Goal: Information Seeking & Learning: Learn about a topic

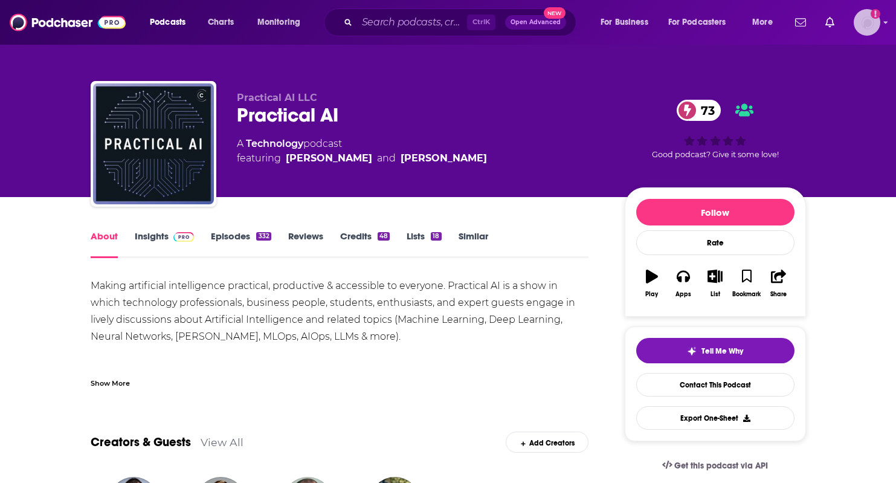
click at [888, 19] on icon "Show profile menu" at bounding box center [886, 22] width 5 height 7
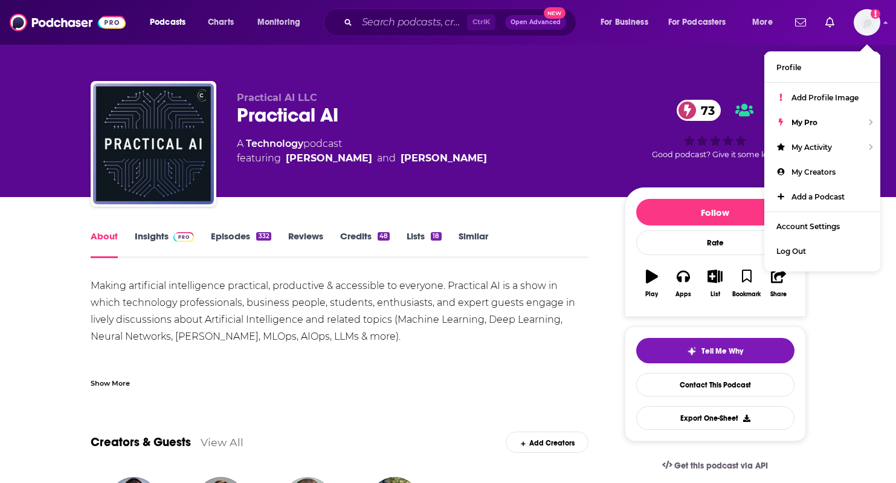
click at [395, 348] on div "Making artificial intelligence practical, productive & accessible to everyone. …" at bounding box center [340, 344] width 499 height 135
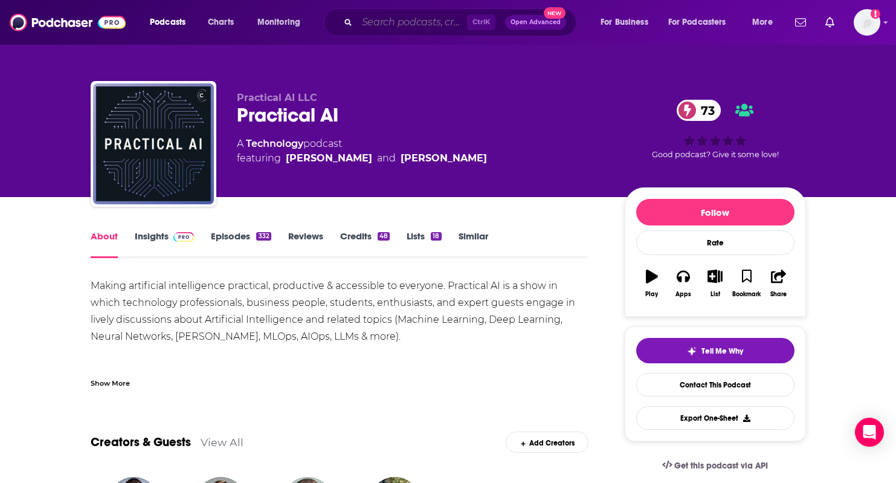
click at [409, 19] on input "Search podcasts, credits, & more..." at bounding box center [412, 22] width 110 height 19
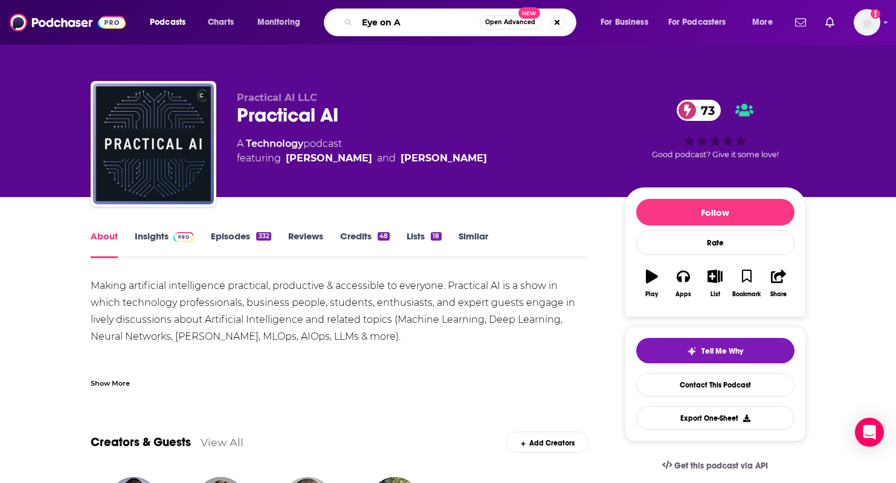
type input "Eye on AI"
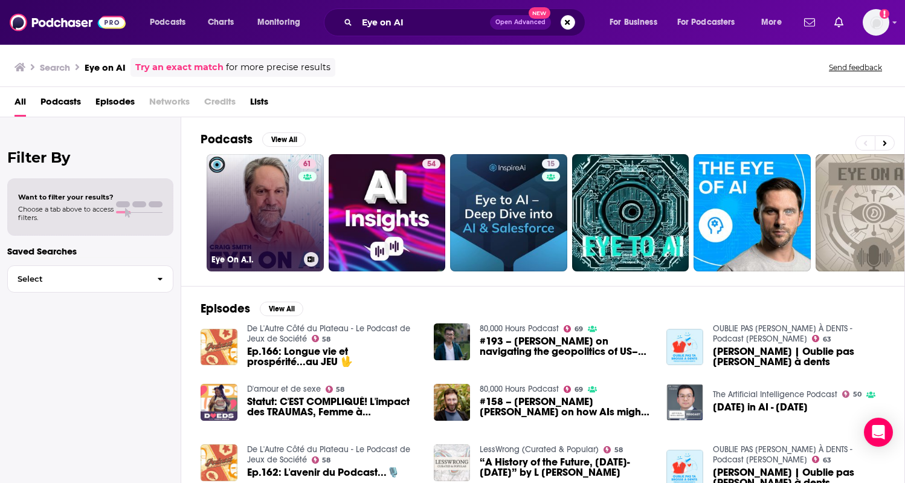
click at [279, 218] on link "61 Eye On A.I." at bounding box center [265, 212] width 117 height 117
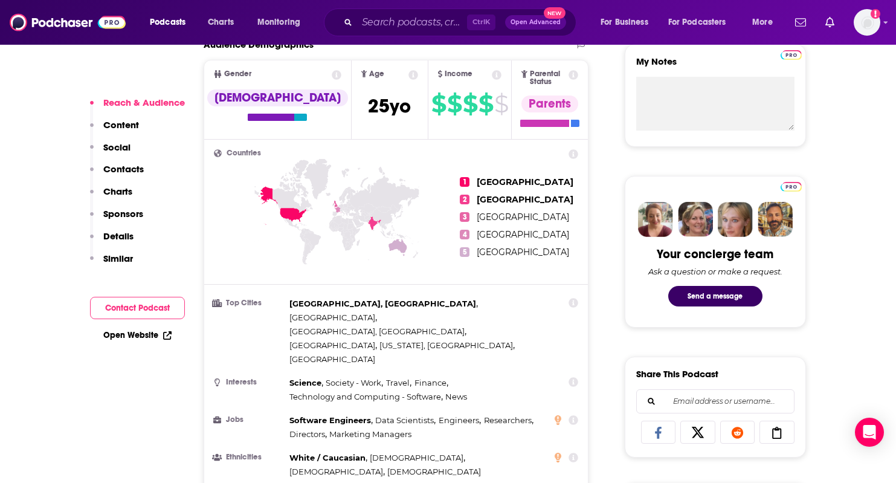
scroll to position [665, 0]
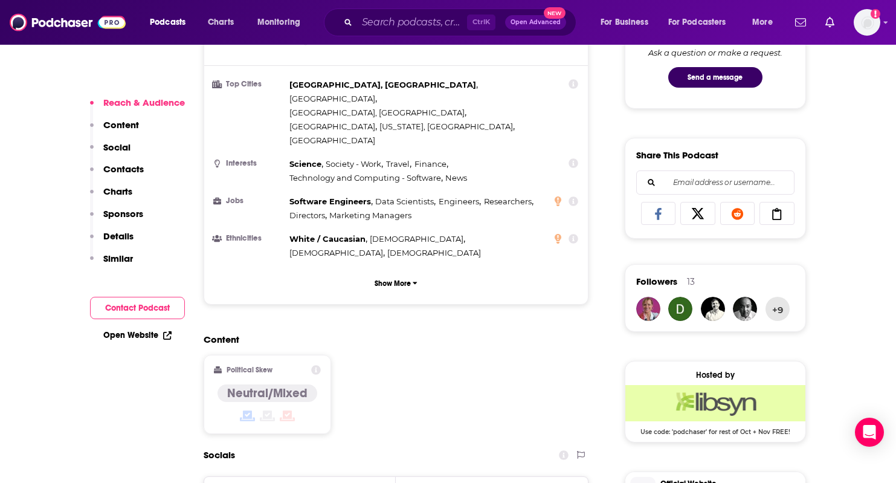
click at [130, 308] on button "Contact Podcast" at bounding box center [137, 308] width 95 height 22
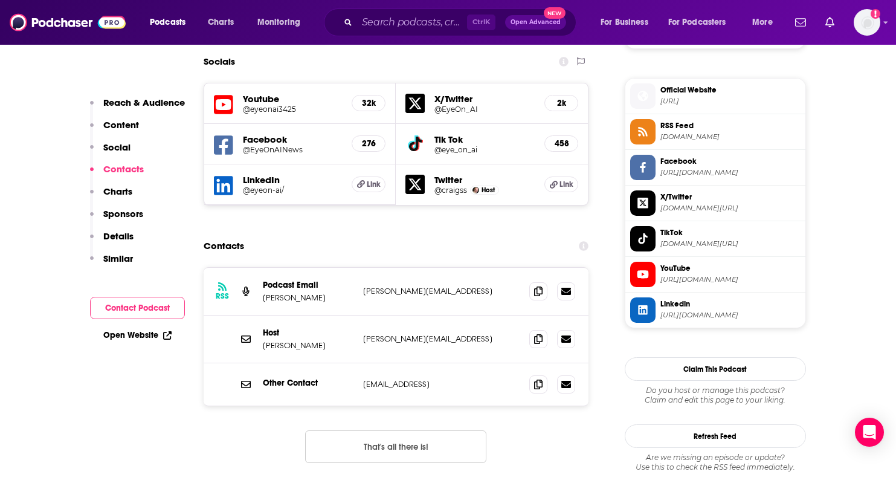
scroll to position [1063, 0]
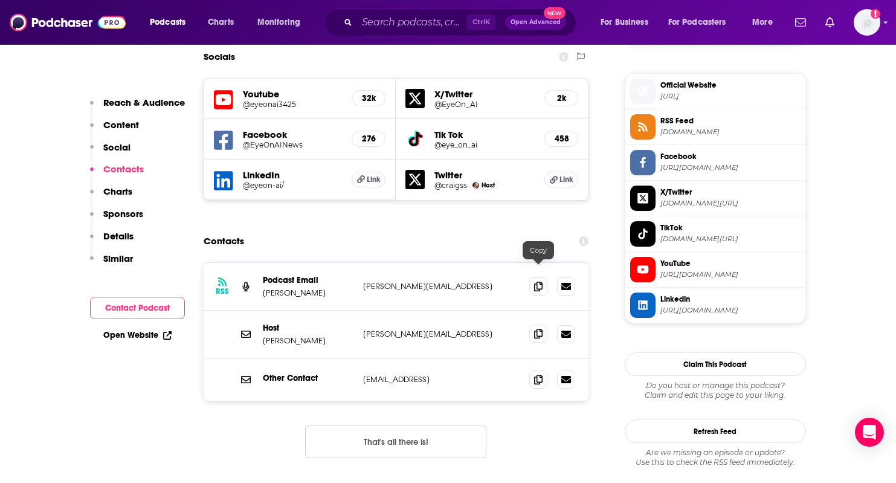
click at [535, 329] on icon at bounding box center [538, 334] width 8 height 10
click at [533, 277] on span at bounding box center [538, 286] width 18 height 18
click at [402, 12] on div "Ctrl K Open Advanced New" at bounding box center [450, 22] width 253 height 28
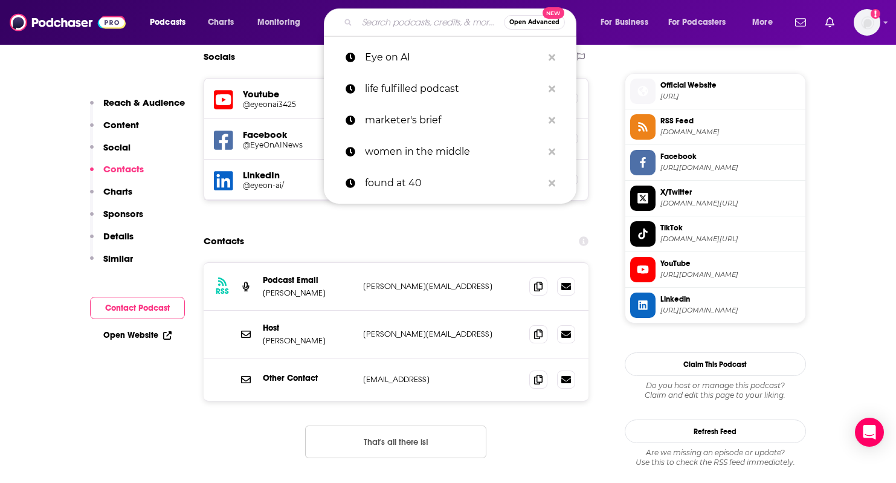
click at [406, 19] on input "Search podcasts, credits, & more..." at bounding box center [430, 22] width 147 height 19
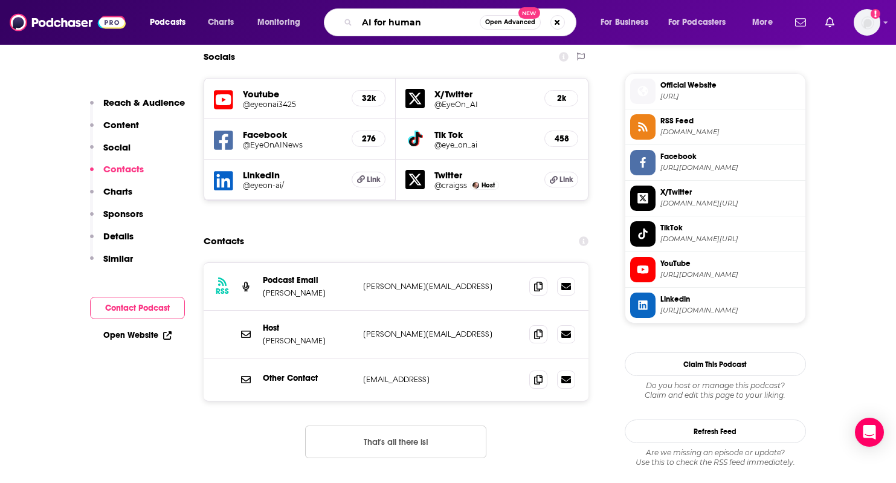
type input "AI for humans"
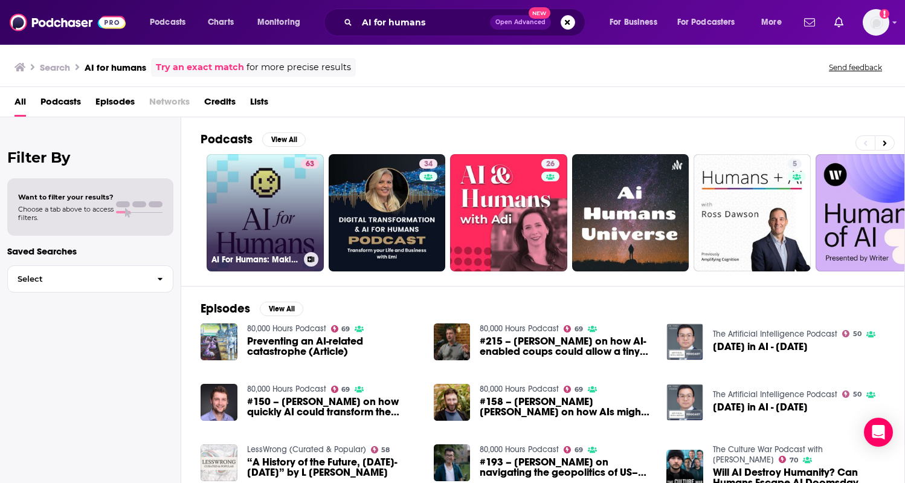
click at [267, 190] on link "63 AI For Humans: Making Artificial Intelligence Fun & Practical" at bounding box center [265, 212] width 117 height 117
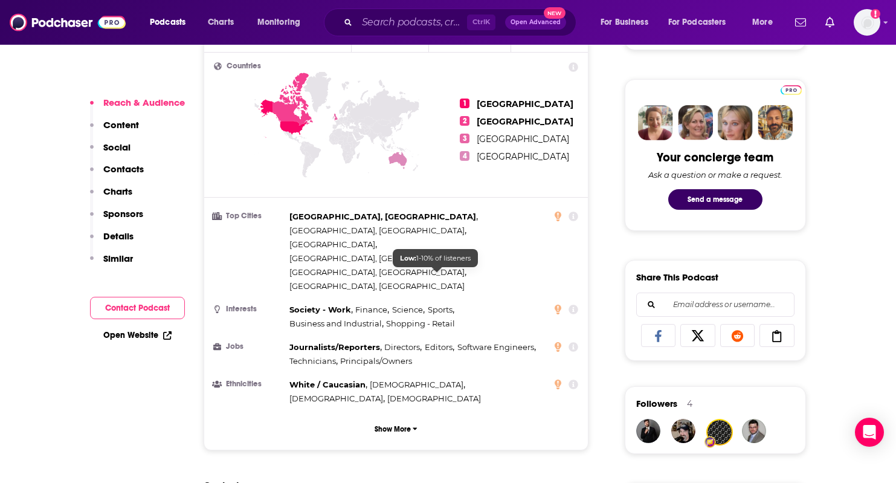
scroll to position [544, 0]
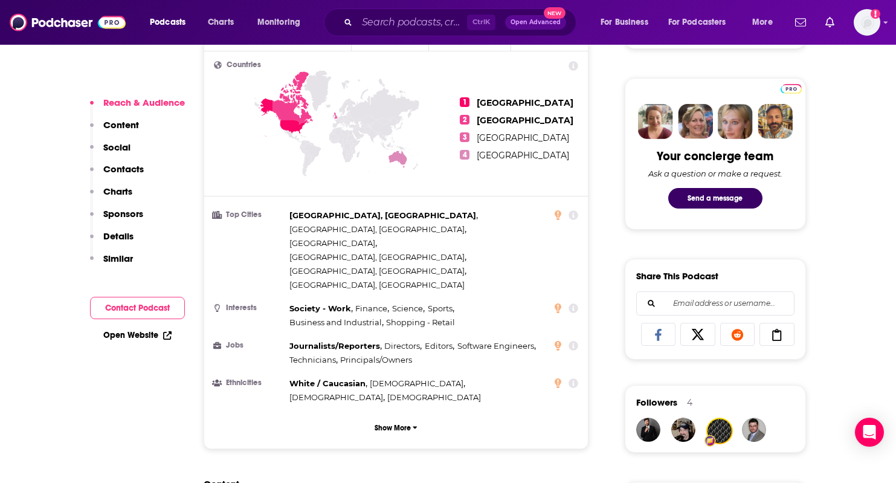
click at [165, 308] on button "Contact Podcast" at bounding box center [137, 308] width 95 height 22
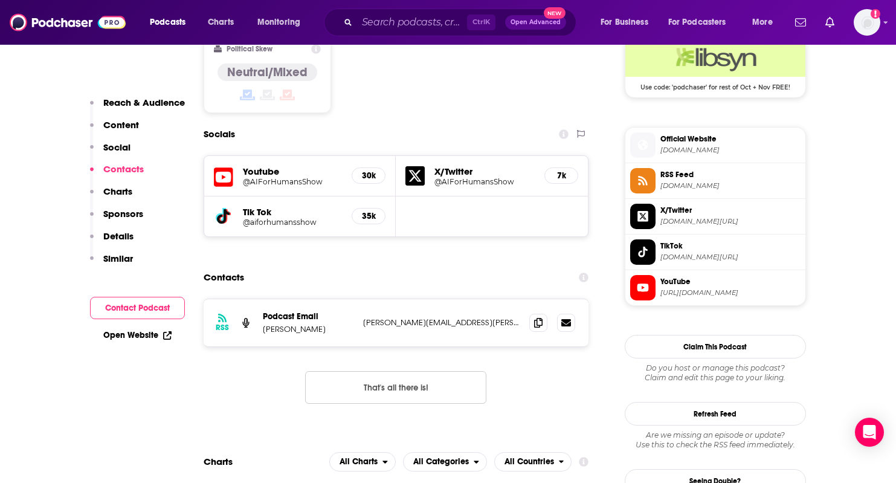
scroll to position [1022, 0]
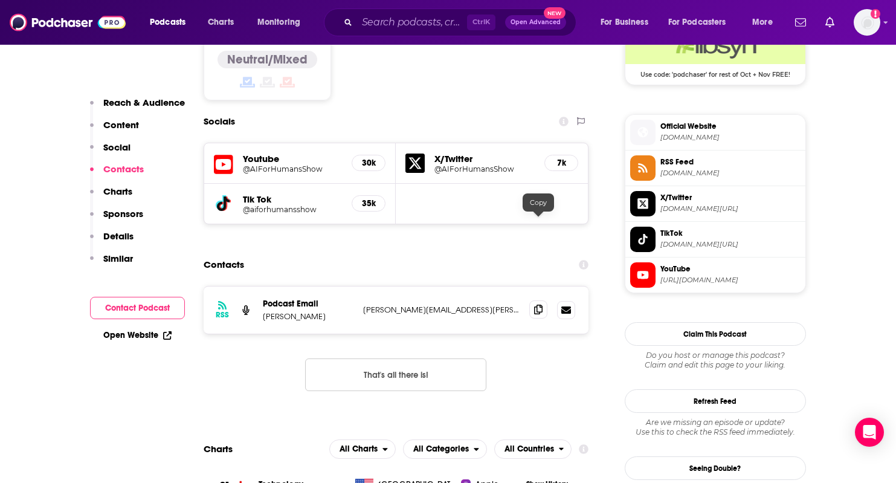
click at [534, 300] on span at bounding box center [538, 309] width 18 height 18
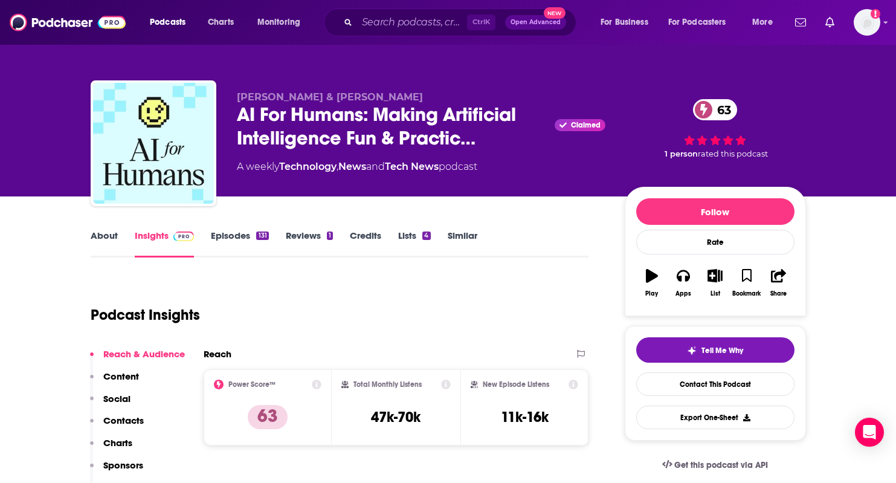
scroll to position [0, 0]
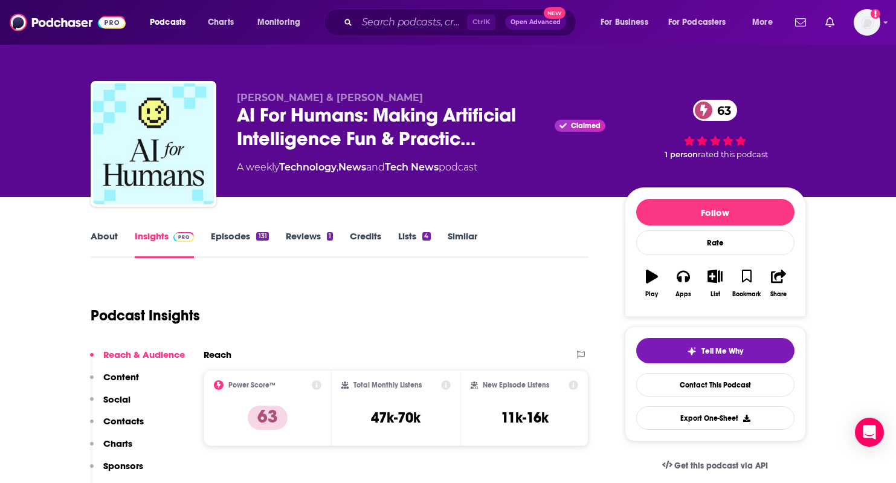
click at [108, 251] on link "About" at bounding box center [104, 244] width 27 height 28
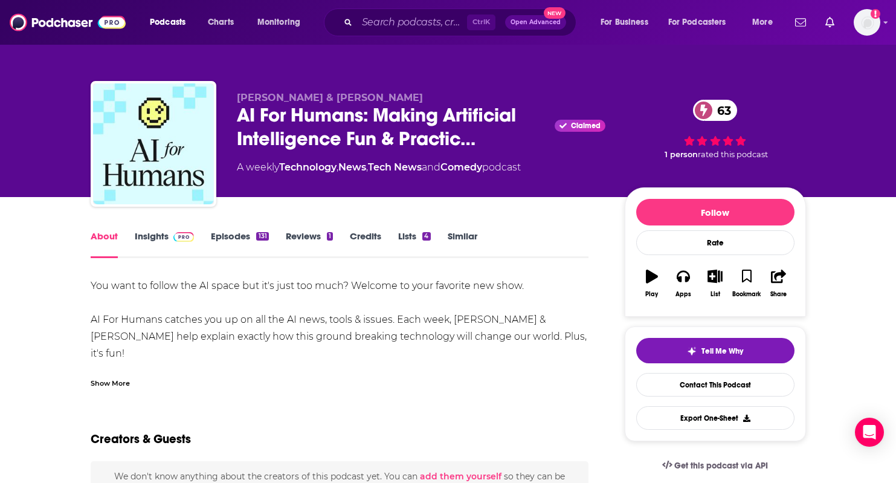
click at [112, 385] on div "Show More" at bounding box center [110, 382] width 39 height 11
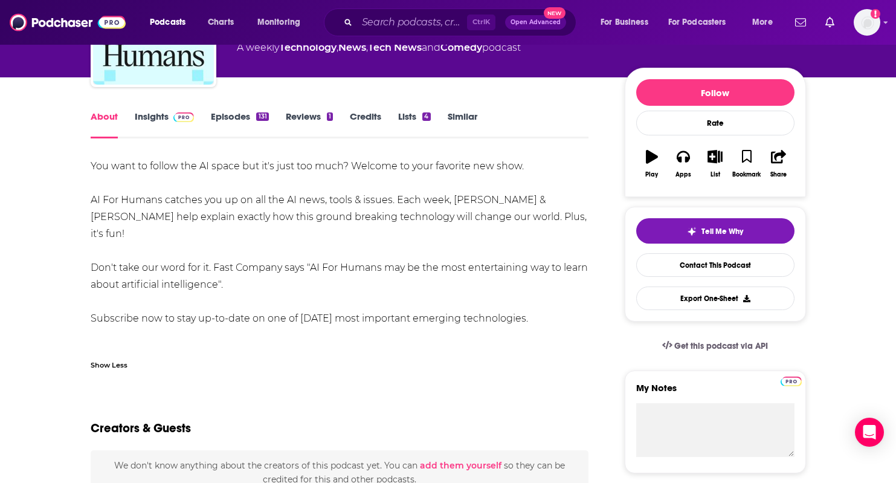
scroll to position [60, 0]
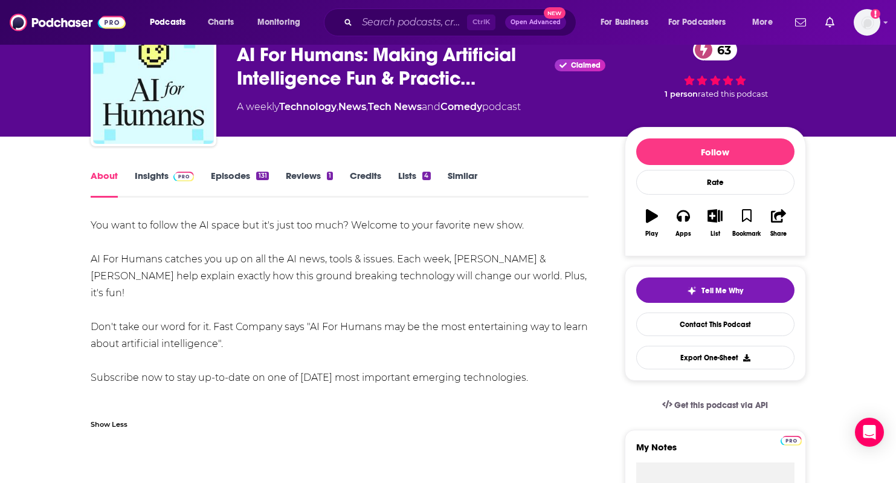
click at [160, 182] on link "Insights" at bounding box center [165, 184] width 60 height 28
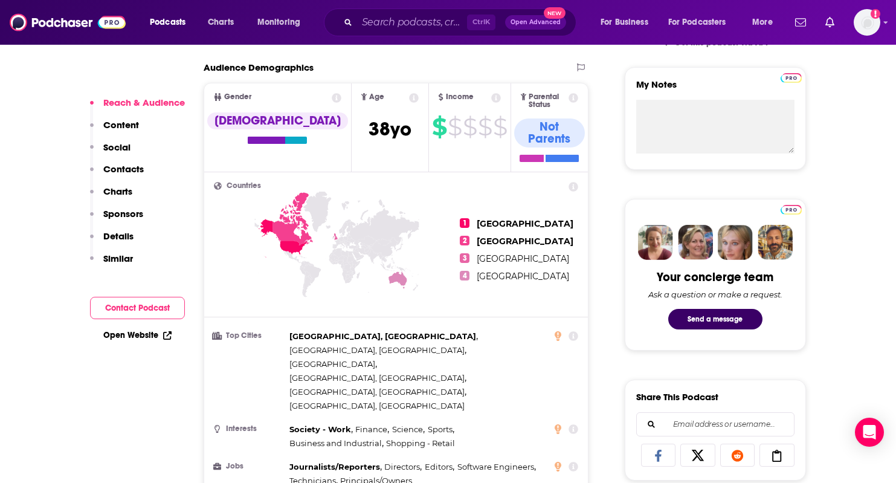
click at [132, 306] on button "Contact Podcast" at bounding box center [137, 308] width 95 height 22
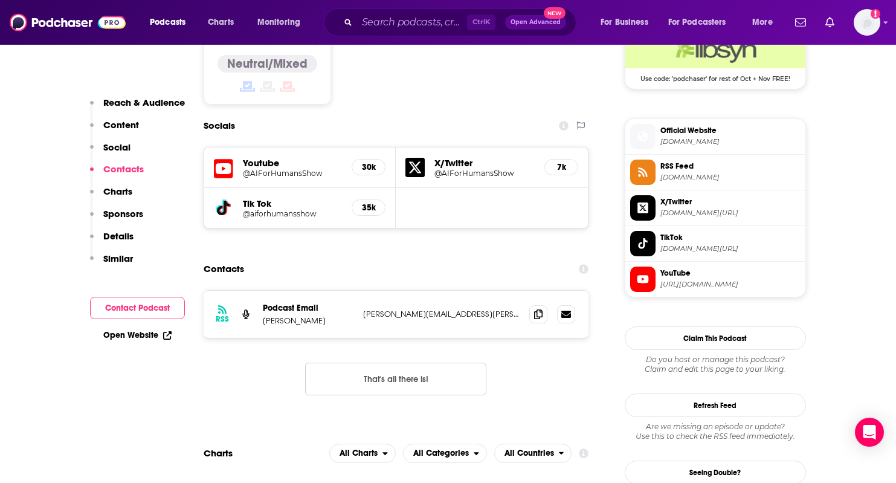
scroll to position [1022, 0]
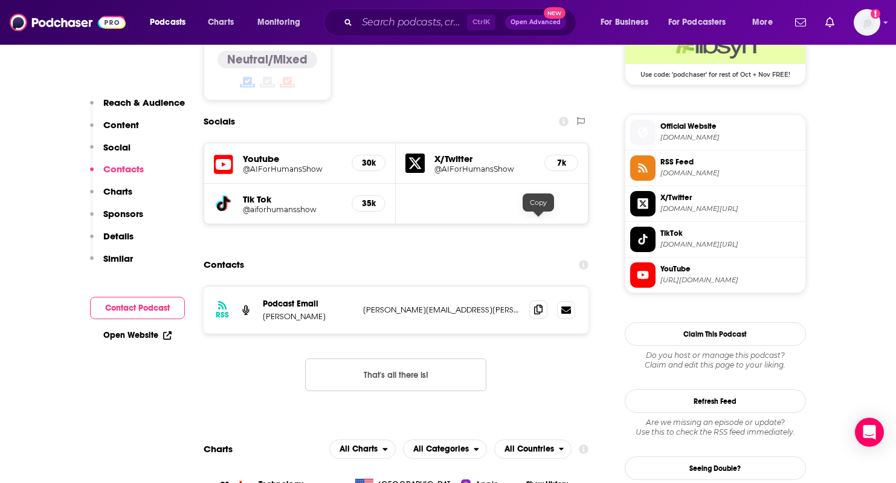
click at [541, 300] on span at bounding box center [538, 309] width 18 height 18
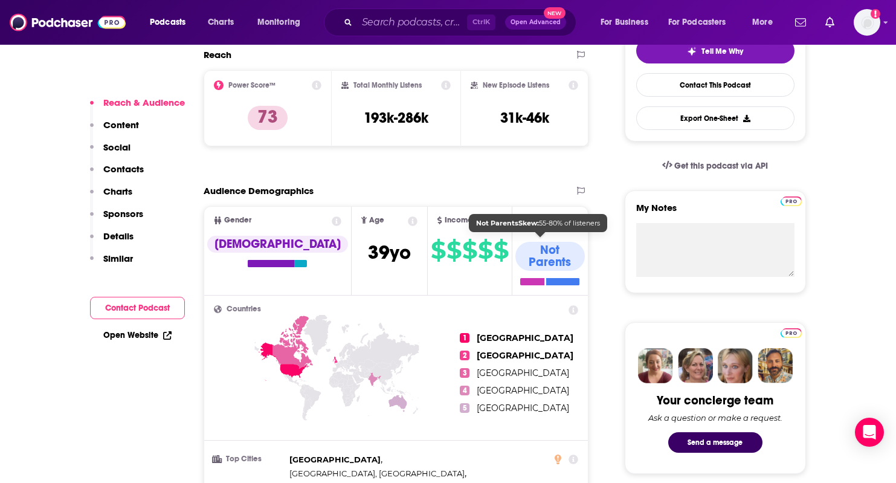
scroll to position [302, 0]
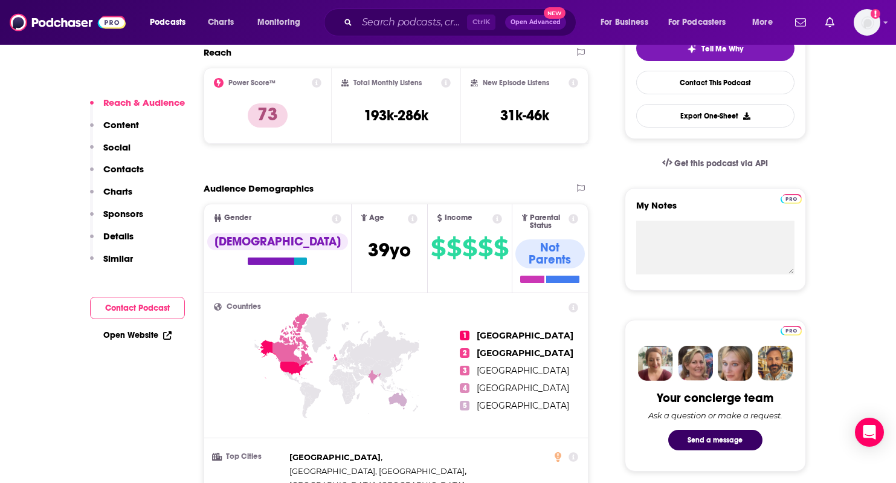
click at [128, 303] on button "Contact Podcast" at bounding box center [137, 308] width 95 height 22
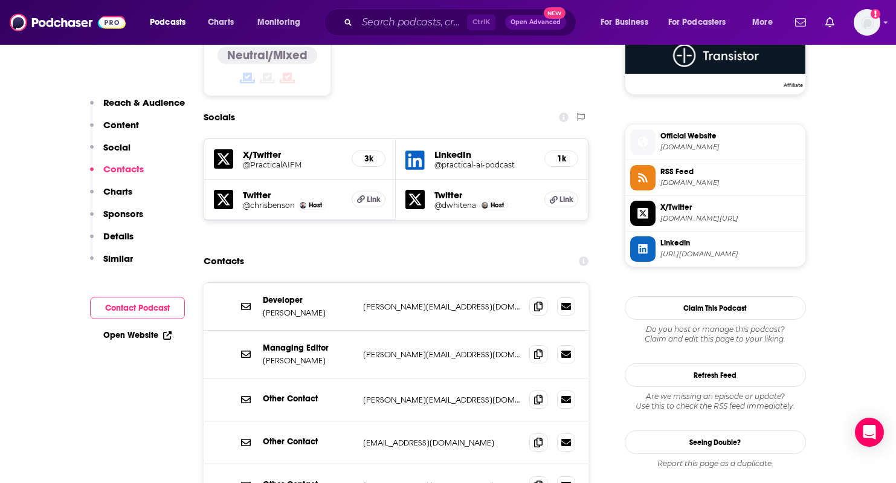
scroll to position [1023, 0]
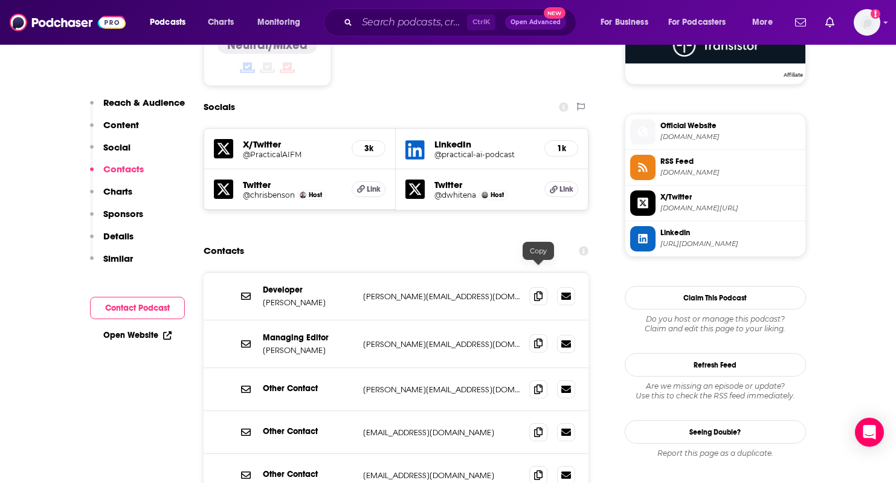
click at [538, 338] on icon at bounding box center [538, 343] width 8 height 10
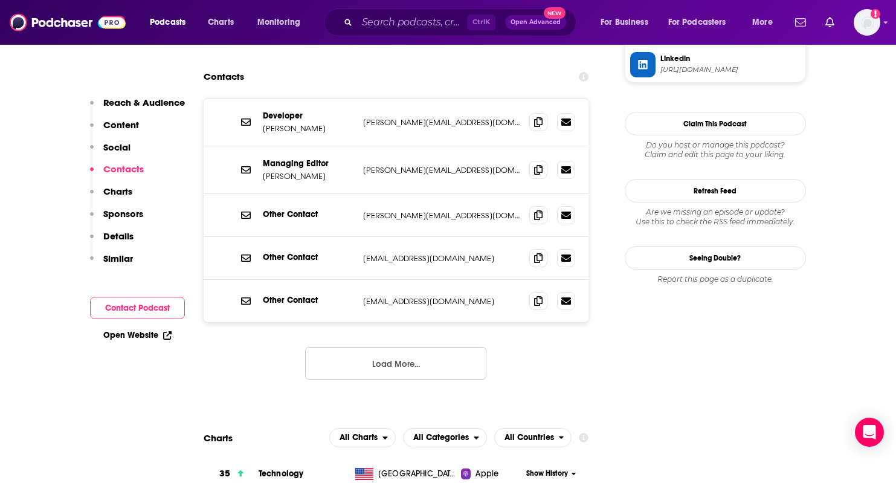
scroll to position [1204, 0]
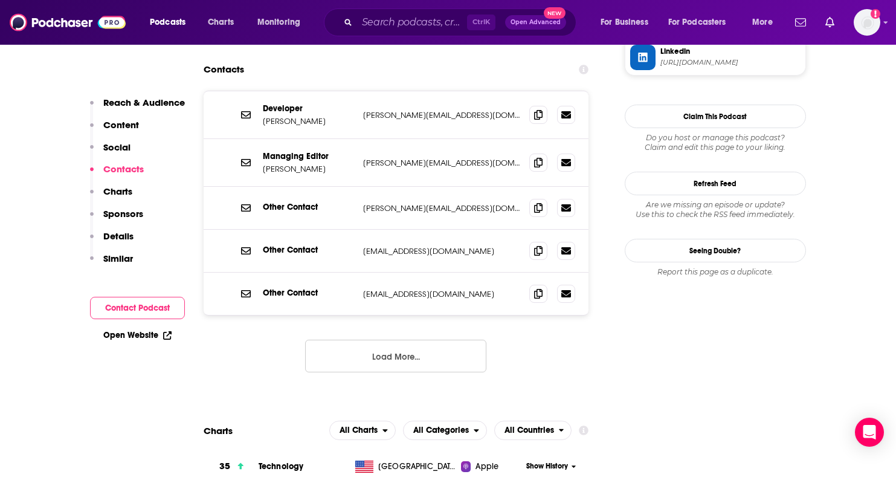
click at [413, 340] on button "Load More..." at bounding box center [395, 356] width 181 height 33
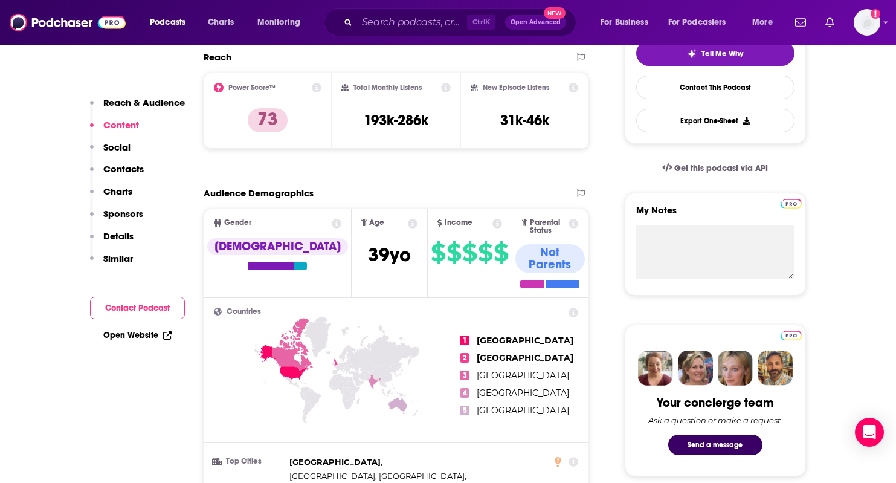
scroll to position [0, 0]
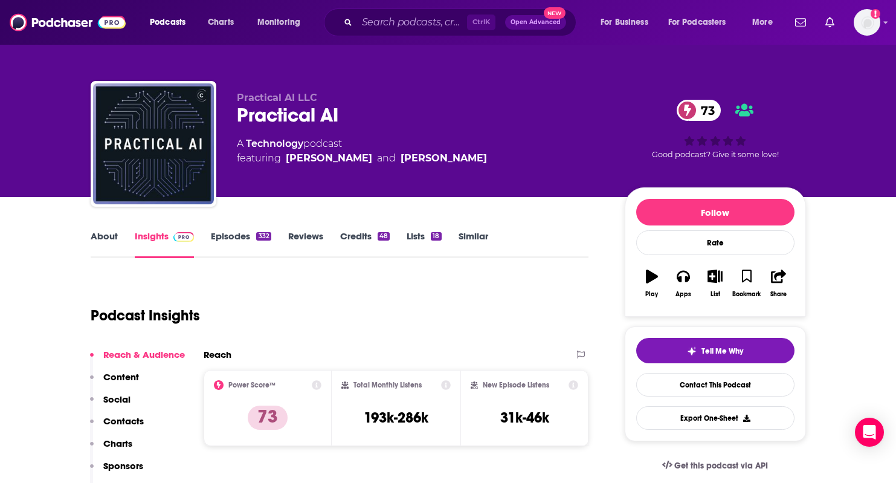
click at [91, 236] on link "About" at bounding box center [104, 244] width 27 height 28
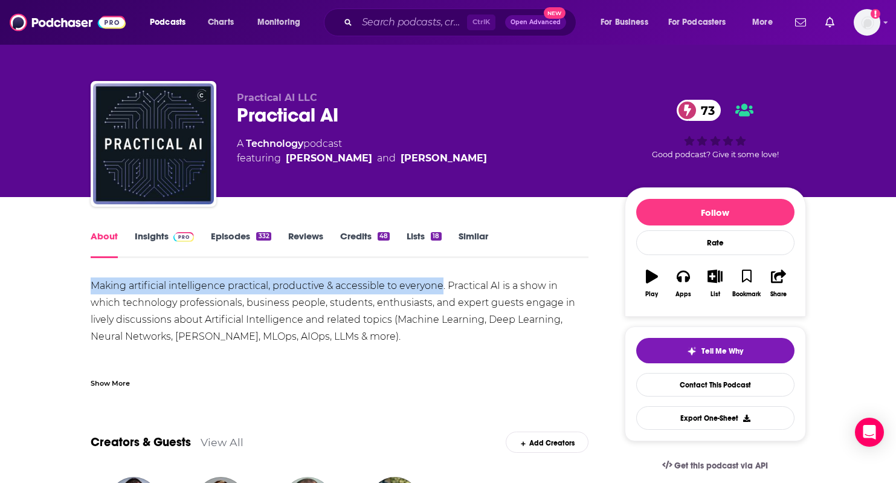
drag, startPoint x: 444, startPoint y: 282, endPoint x: 58, endPoint y: 291, distance: 386.3
copy div "Making artificial intelligence practical, productive & accessible to everyone"
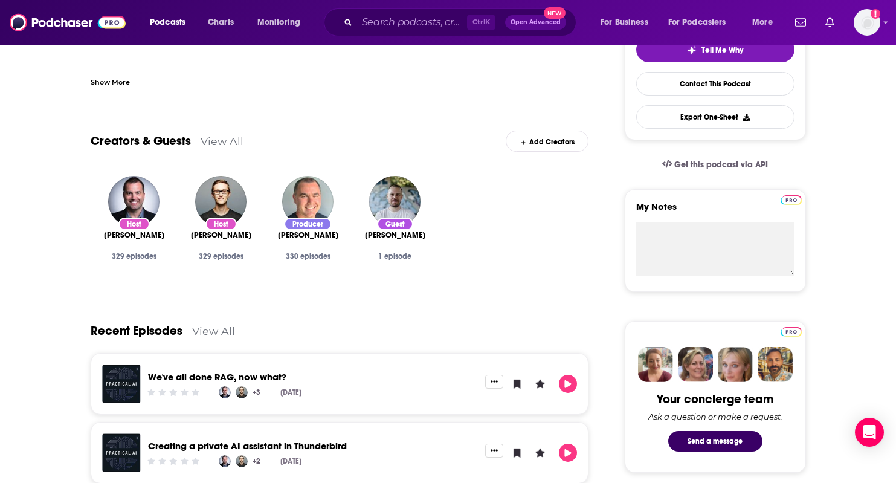
scroll to position [302, 0]
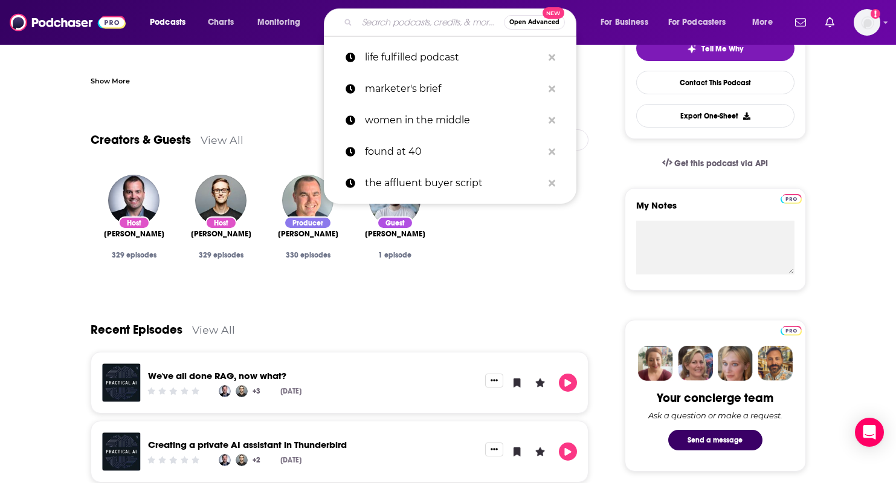
click at [407, 22] on input "Search podcasts, credits, & more..." at bounding box center [430, 22] width 147 height 19
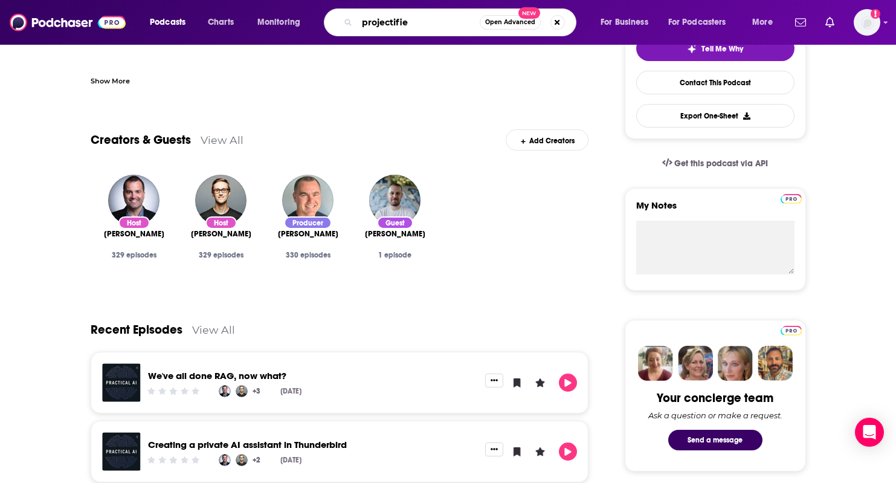
type input "projectified"
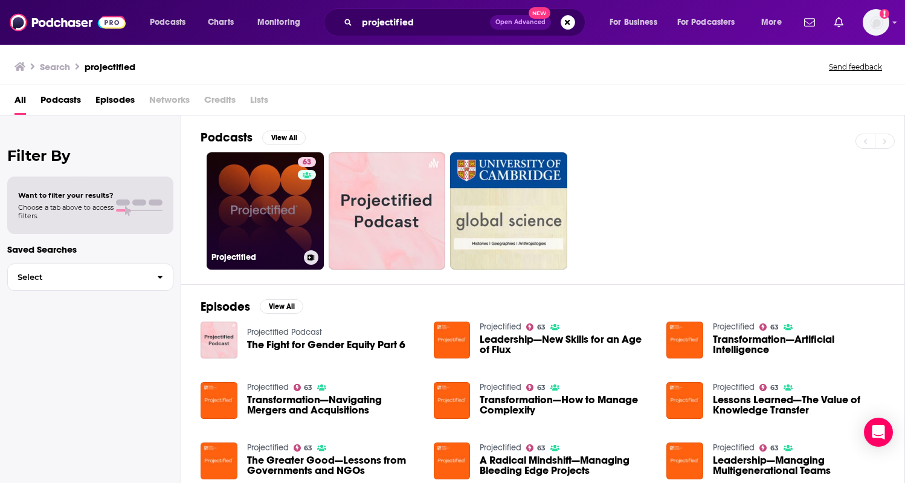
click at [232, 169] on link "63 Projectified" at bounding box center [265, 210] width 117 height 117
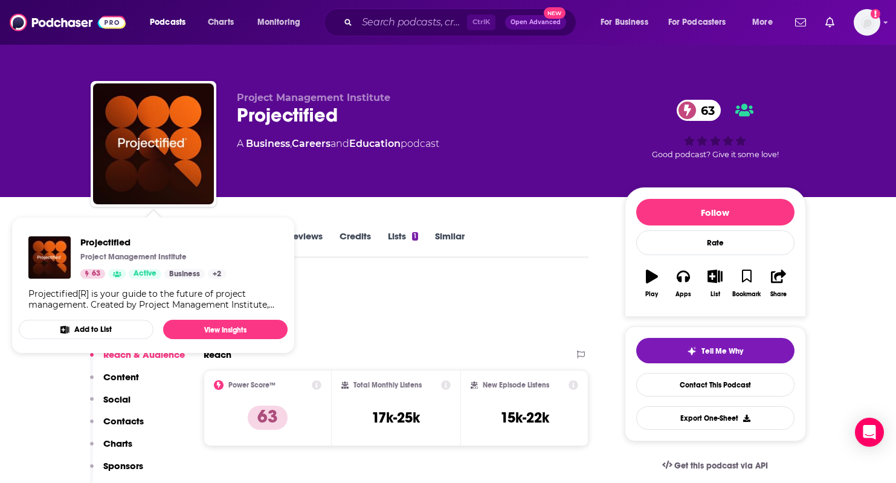
click at [398, 354] on div "Reach" at bounding box center [384, 354] width 361 height 11
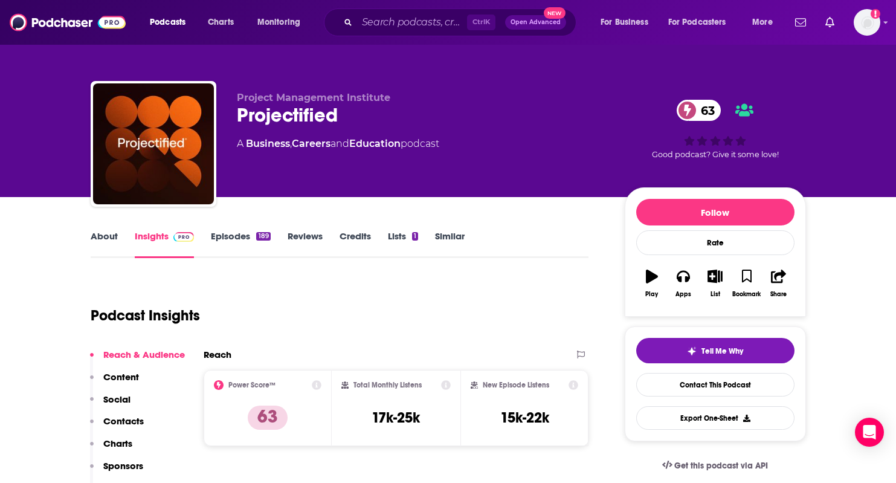
click at [106, 256] on link "About" at bounding box center [104, 244] width 27 height 28
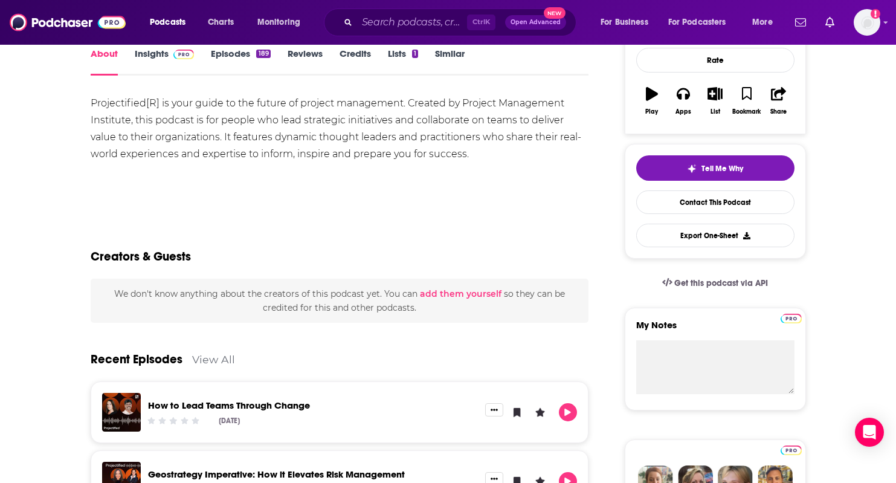
scroll to position [242, 0]
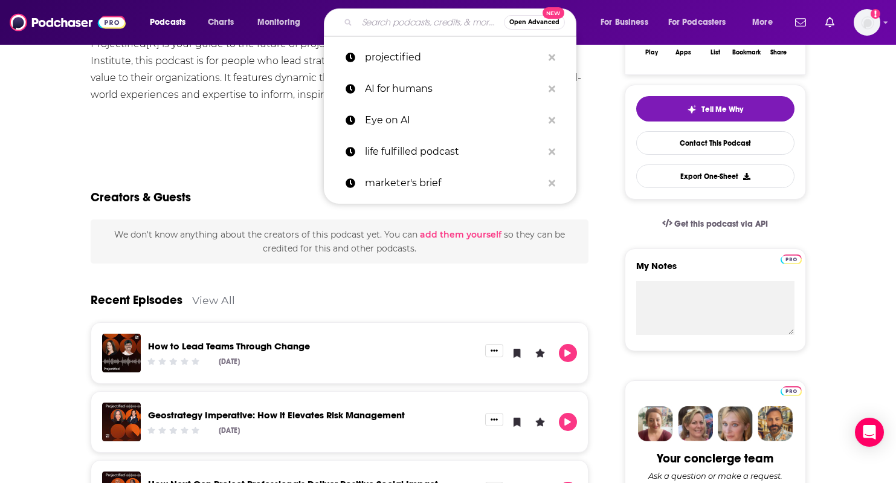
click at [409, 31] on input "Search podcasts, credits, & more..." at bounding box center [430, 22] width 147 height 19
paste input "People and Projects Podcast: Project Management Podcast"
type input "People and Projects Podcast: Project Management Podcast"
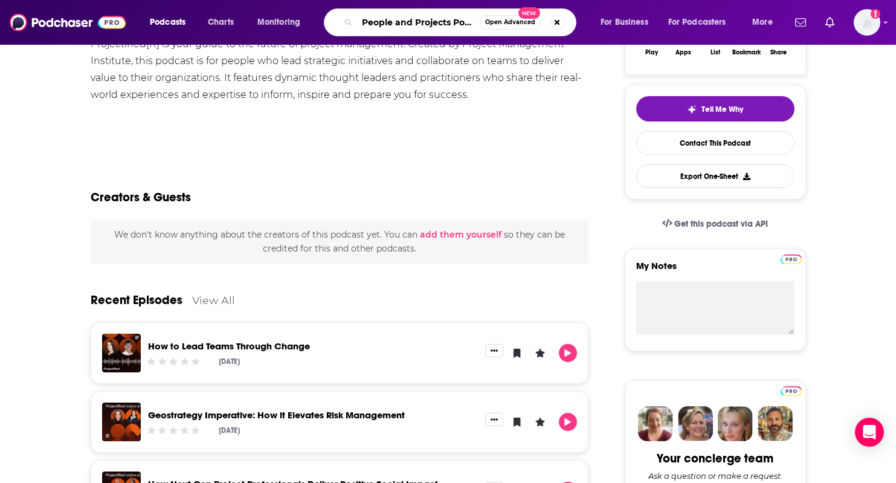
scroll to position [0, 152]
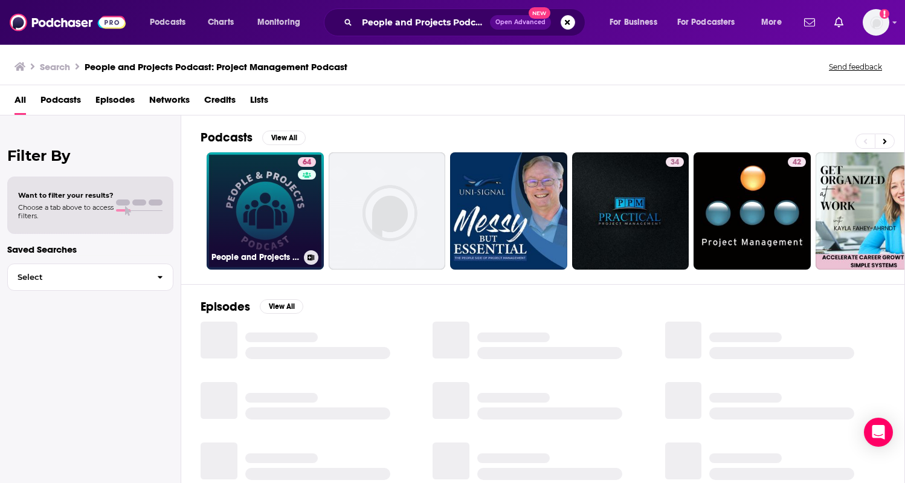
click at [259, 225] on link "64 People and Projects Podcast: Project Management Podcast" at bounding box center [265, 210] width 117 height 117
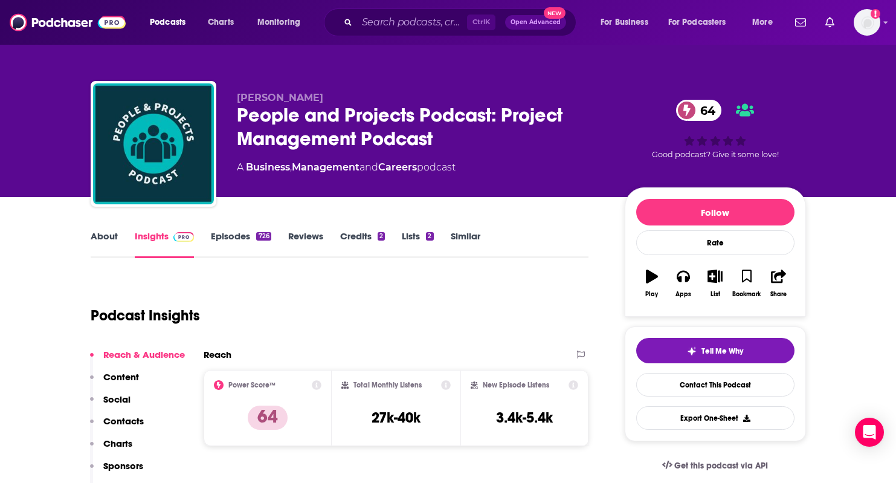
scroll to position [60, 0]
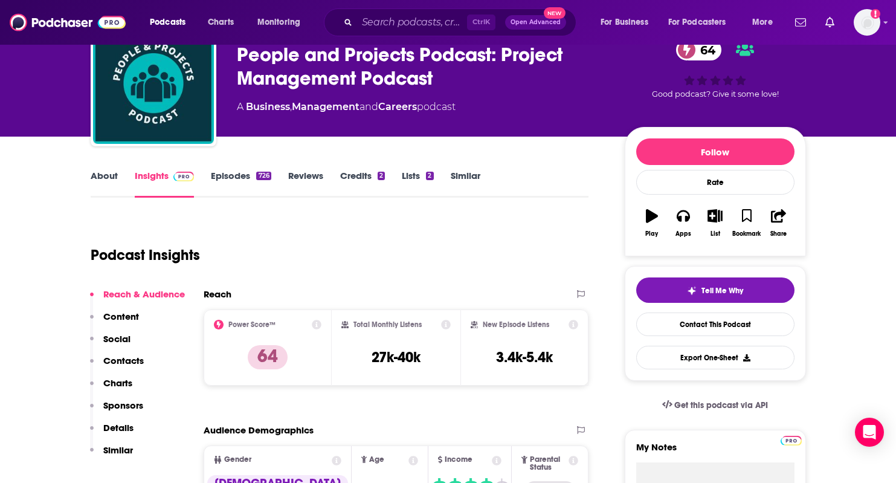
click at [99, 184] on link "About" at bounding box center [104, 184] width 27 height 28
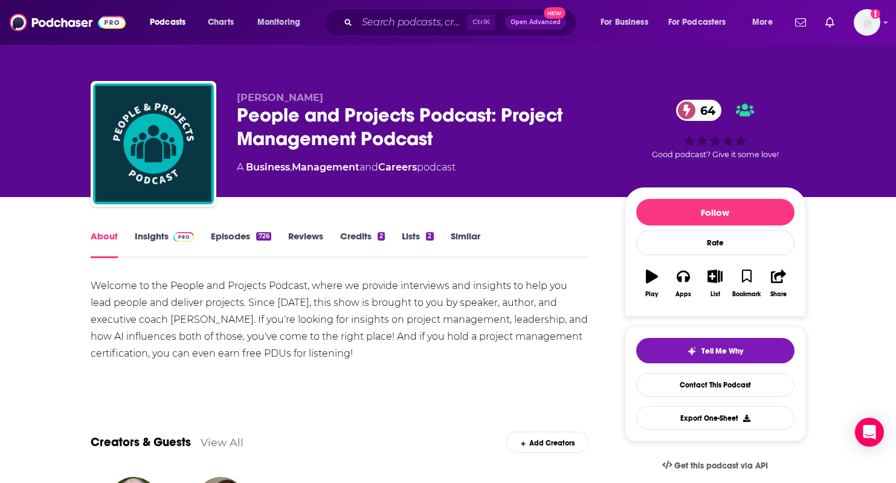
click at [138, 245] on link "Insights" at bounding box center [165, 244] width 60 height 28
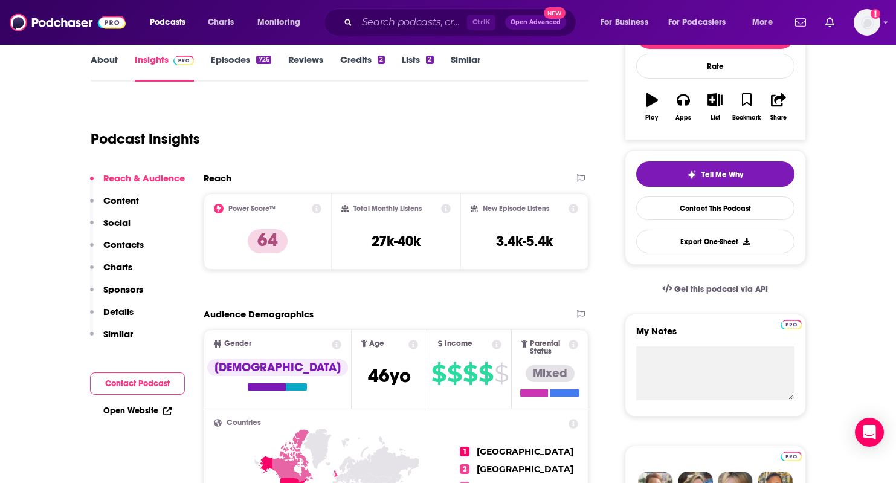
scroll to position [181, 0]
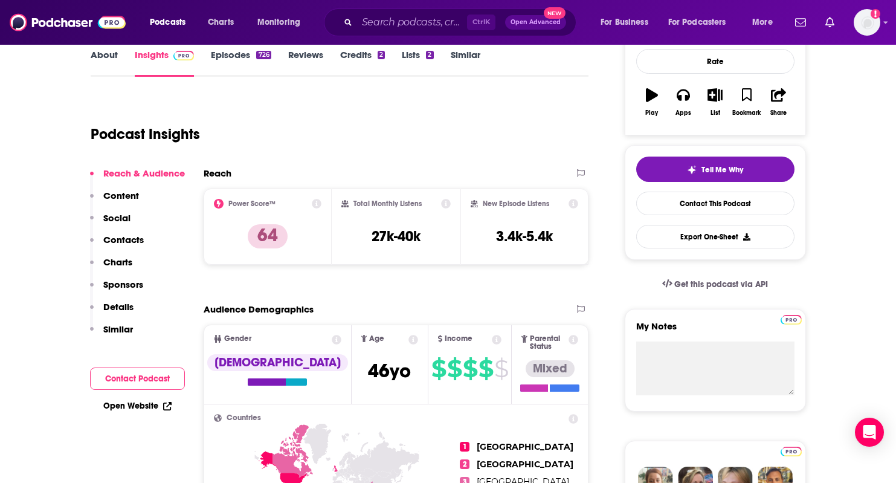
click at [167, 374] on button "Contact Podcast" at bounding box center [137, 378] width 95 height 22
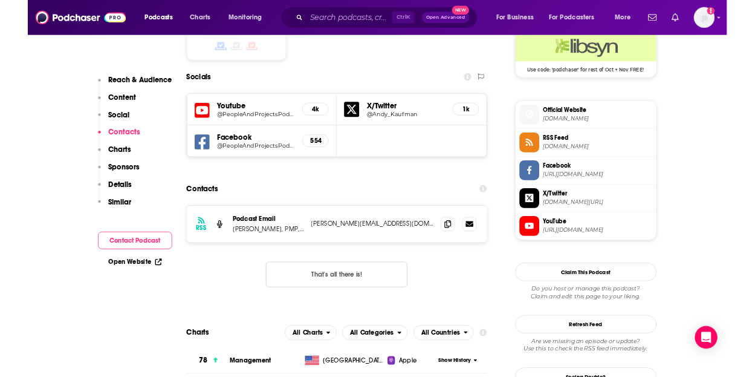
scroll to position [1008, 0]
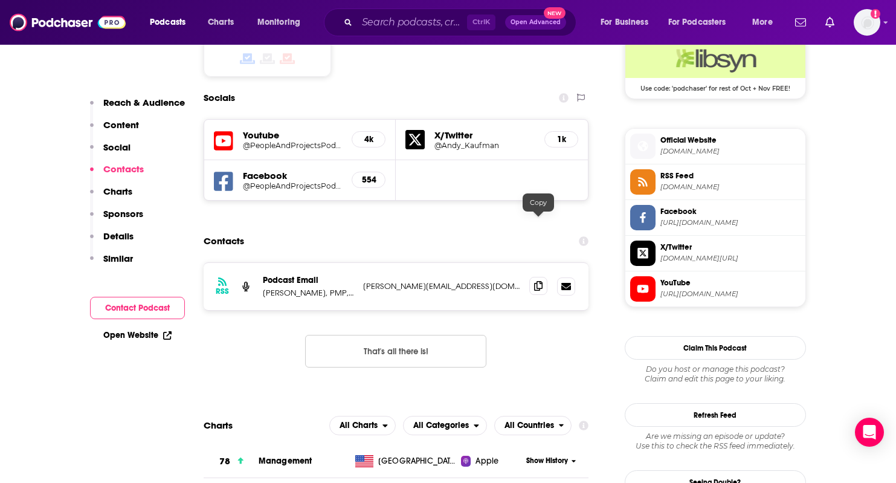
click at [542, 281] on icon at bounding box center [538, 286] width 8 height 10
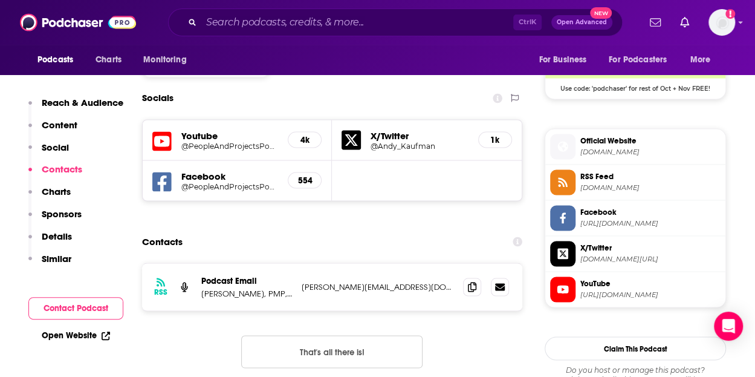
click at [439, 119] on div "Youtube @PeopleAndProjectsPodcast 4k X/Twitter @Andy_Kaufman 1k Facebook @Peopl…" at bounding box center [332, 160] width 380 height 82
